Goal: Task Accomplishment & Management: Use online tool/utility

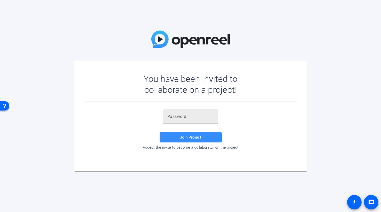
click at [168, 121] on div at bounding box center [190, 116] width 47 height 14
paste input "dWc=Nh"
type input "dWc=Nh"
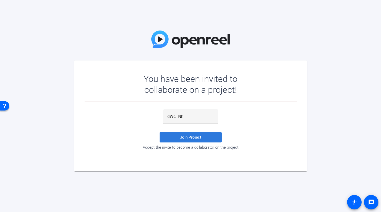
click at [193, 139] on span "Join Project" at bounding box center [190, 137] width 21 height 5
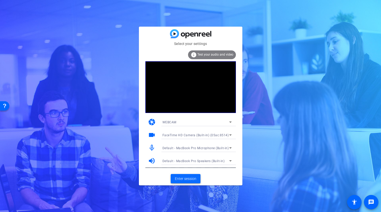
click at [189, 180] on span "Enter session" at bounding box center [185, 178] width 21 height 5
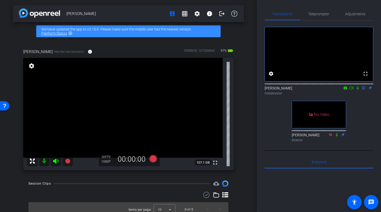
click at [352, 90] on icon at bounding box center [352, 88] width 4 height 4
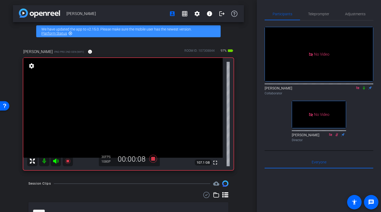
click at [367, 90] on mat-icon at bounding box center [364, 88] width 6 height 5
click at [365, 90] on icon at bounding box center [364, 88] width 4 height 4
click at [364, 90] on icon at bounding box center [364, 88] width 4 height 4
click at [365, 90] on icon at bounding box center [364, 88] width 4 height 4
click at [366, 90] on icon at bounding box center [364, 88] width 4 height 4
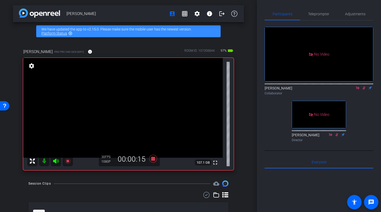
click at [365, 90] on icon at bounding box center [364, 88] width 4 height 4
click at [364, 90] on icon at bounding box center [364, 87] width 3 height 3
click at [365, 90] on icon at bounding box center [364, 88] width 4 height 4
click at [364, 90] on icon at bounding box center [364, 88] width 4 height 4
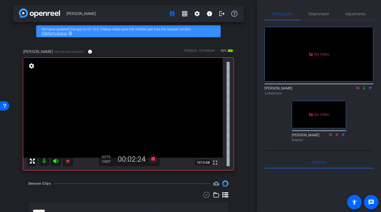
click at [365, 90] on icon at bounding box center [364, 87] width 2 height 3
click at [365, 90] on icon at bounding box center [364, 88] width 4 height 4
click at [358, 89] on icon at bounding box center [357, 87] width 3 height 3
click at [352, 90] on icon at bounding box center [352, 88] width 4 height 4
click at [365, 90] on icon at bounding box center [364, 88] width 4 height 4
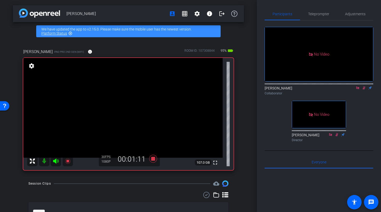
click at [364, 90] on icon at bounding box center [364, 87] width 3 height 3
click at [364, 90] on icon at bounding box center [364, 87] width 2 height 3
click at [364, 90] on icon at bounding box center [364, 88] width 4 height 4
click at [359, 89] on icon at bounding box center [357, 87] width 3 height 3
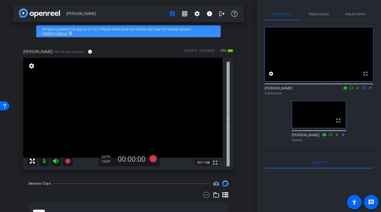
click at [245, 128] on div "[PERSON_NAME] account_box grid_on settings info logout We have updated the app …" at bounding box center [128, 106] width 257 height 212
